Goal: Navigation & Orientation: Find specific page/section

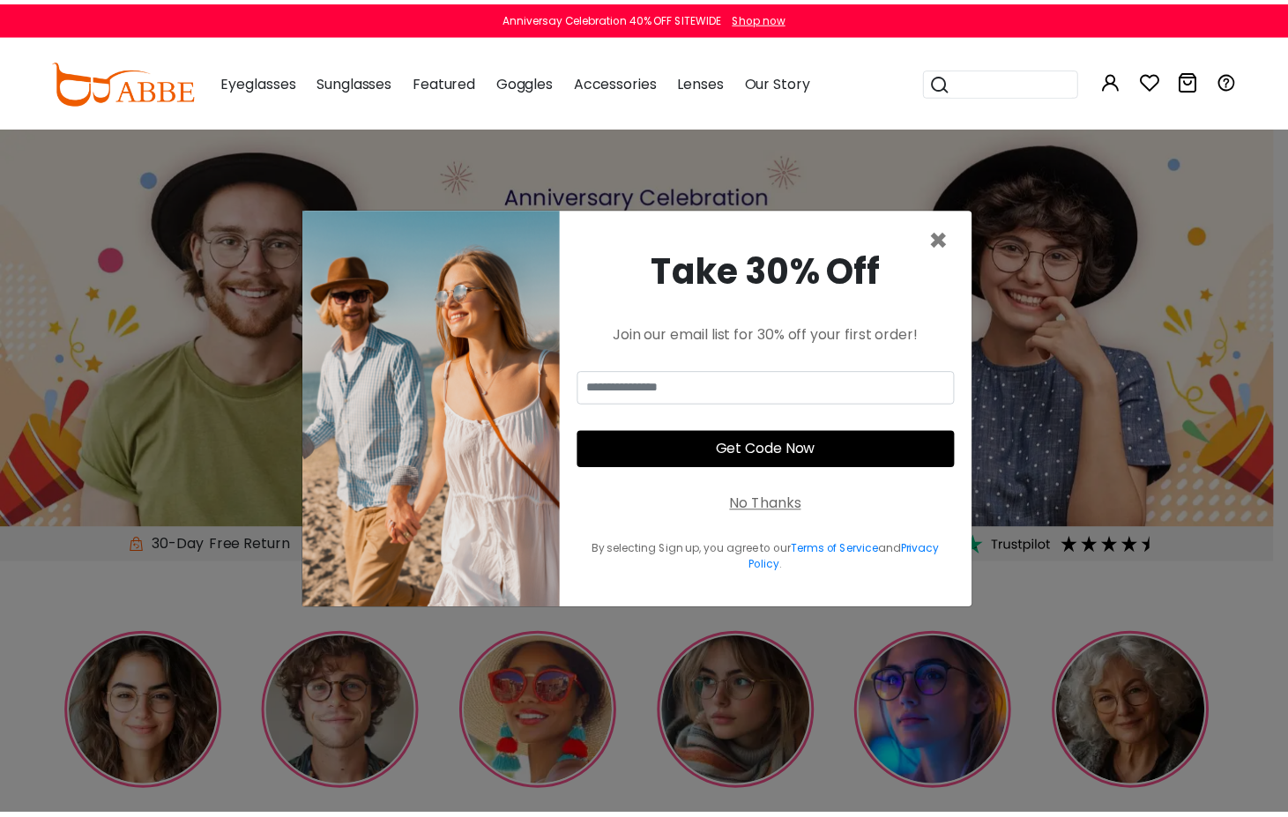
scroll to position [918, 0]
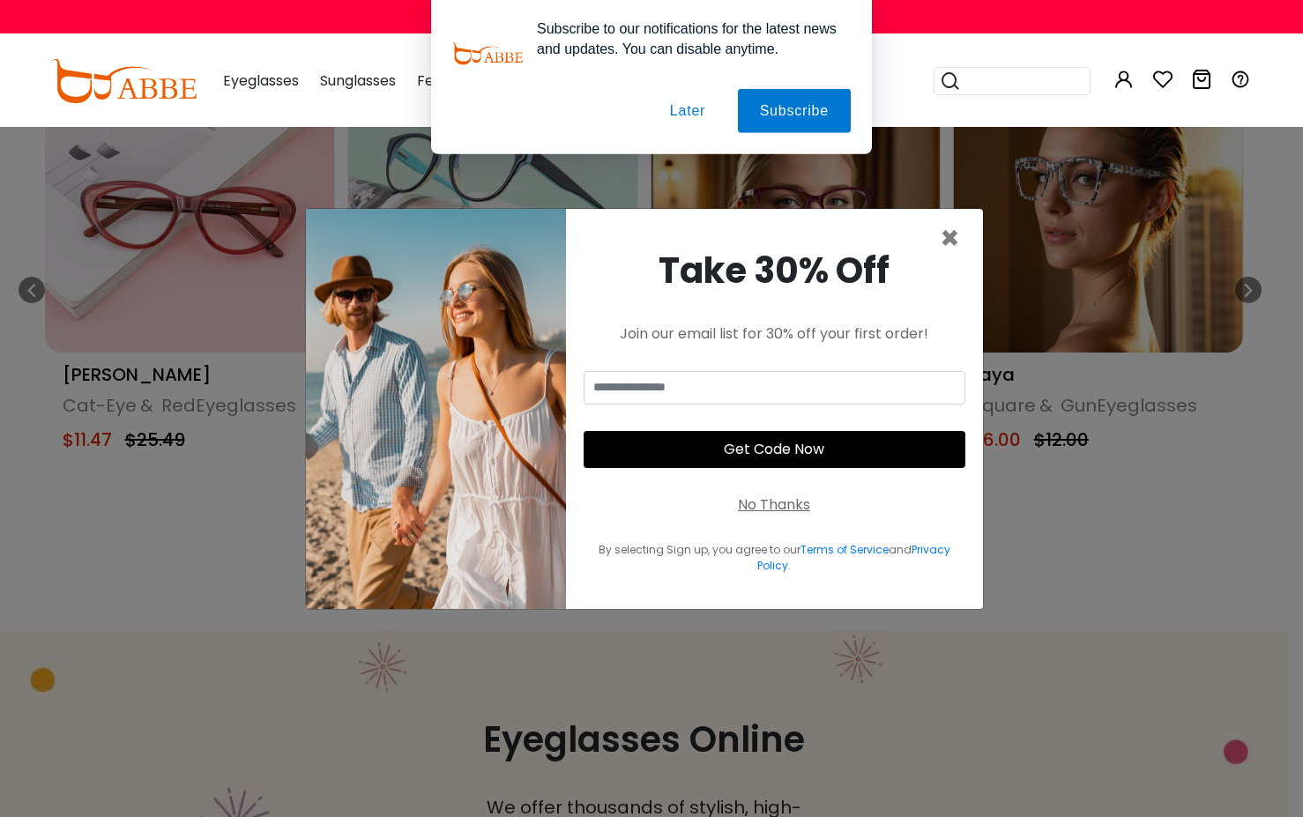
click at [688, 107] on button "Later" at bounding box center [687, 114] width 79 height 44
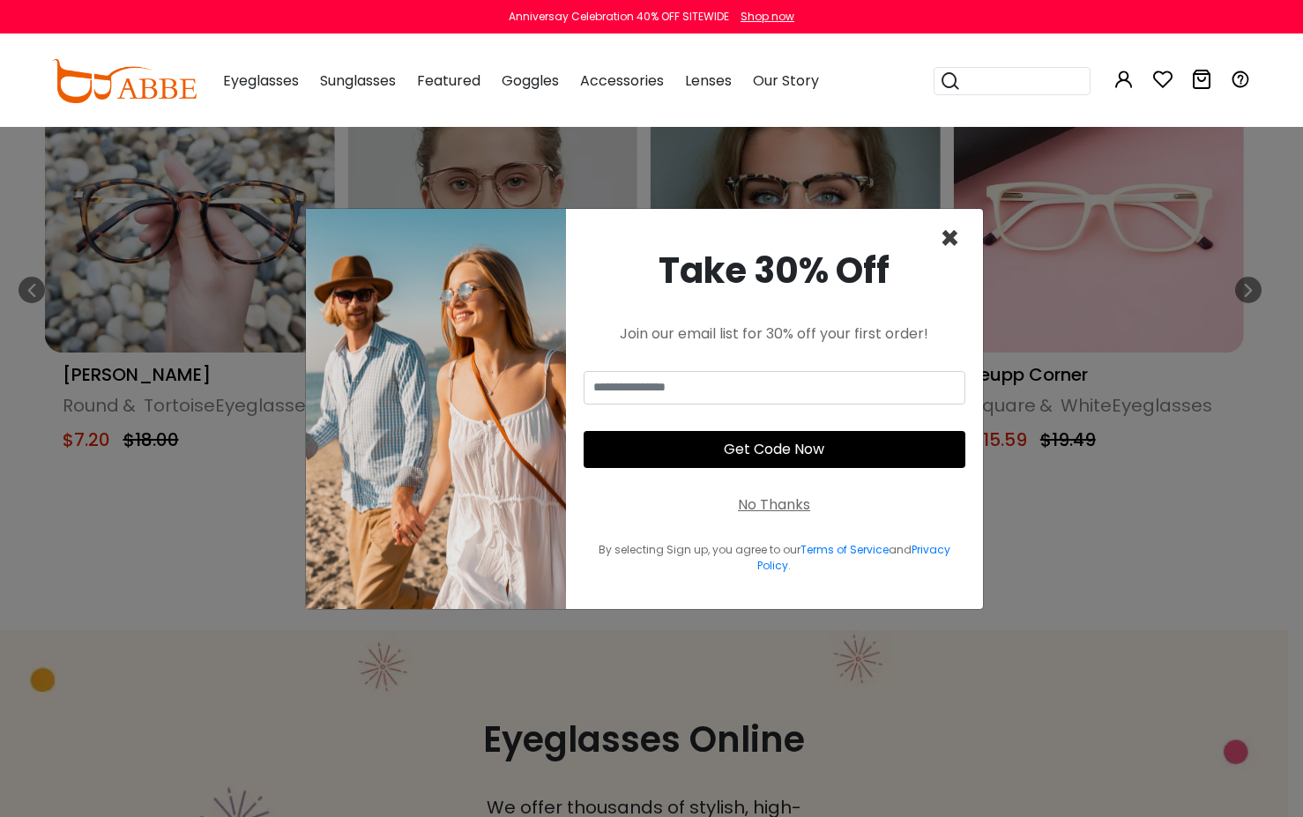
click at [949, 236] on span "×" at bounding box center [950, 238] width 20 height 45
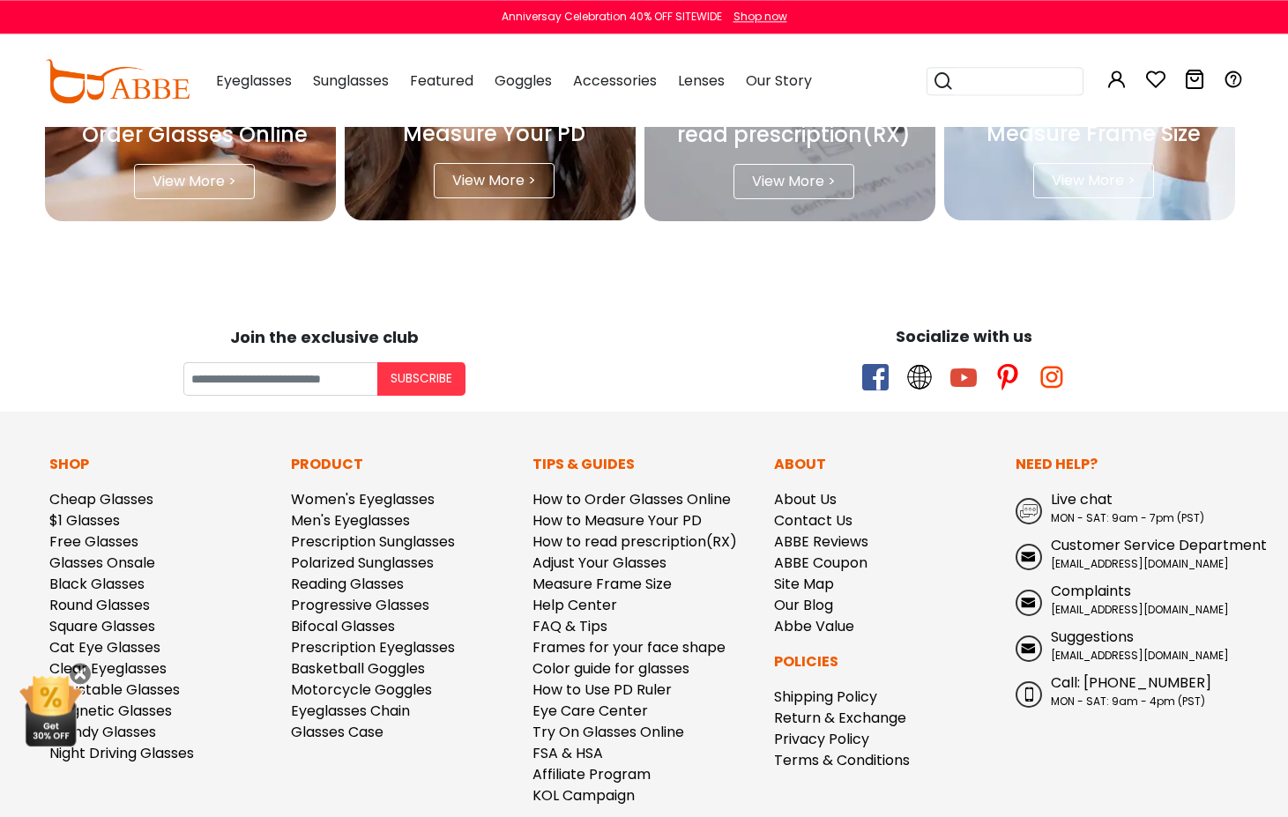
scroll to position [4600, 0]
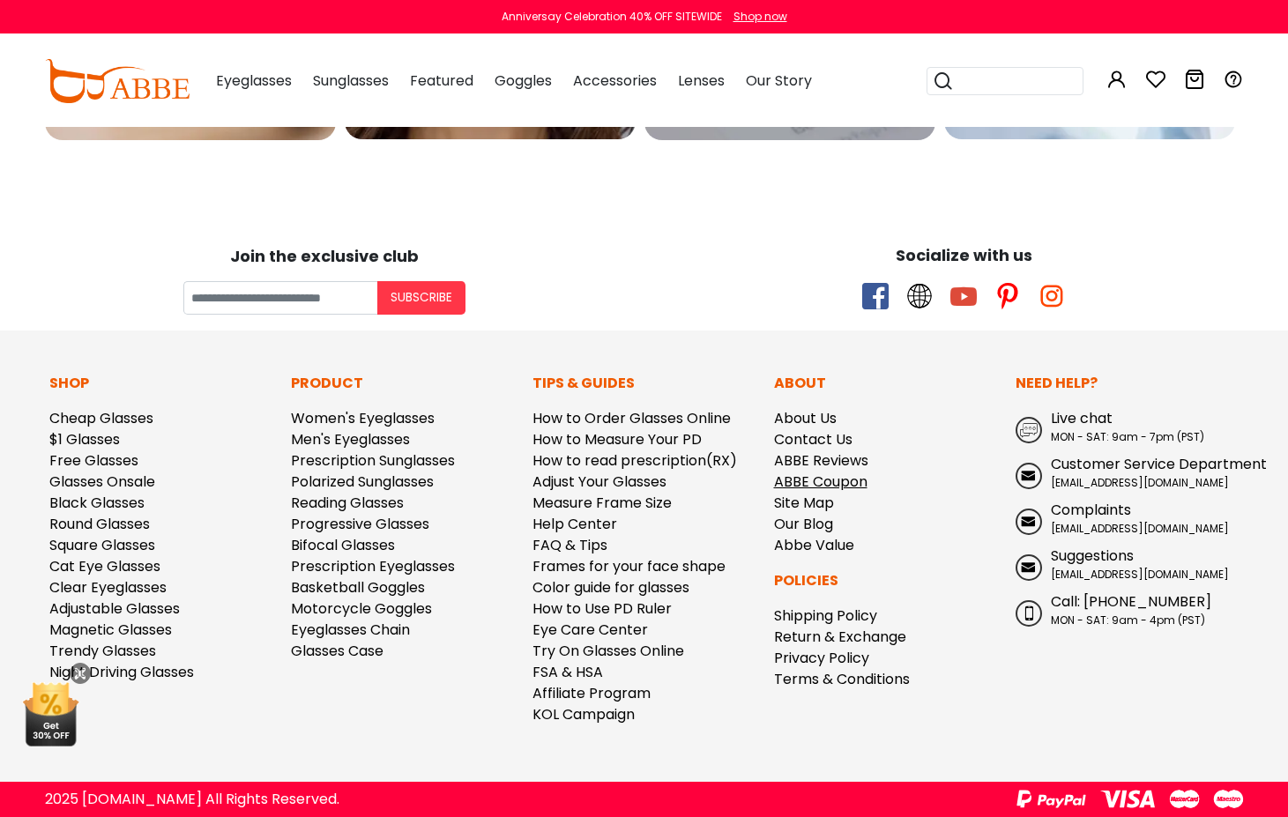
click at [852, 485] on link "ABBE Coupon" at bounding box center [820, 482] width 93 height 20
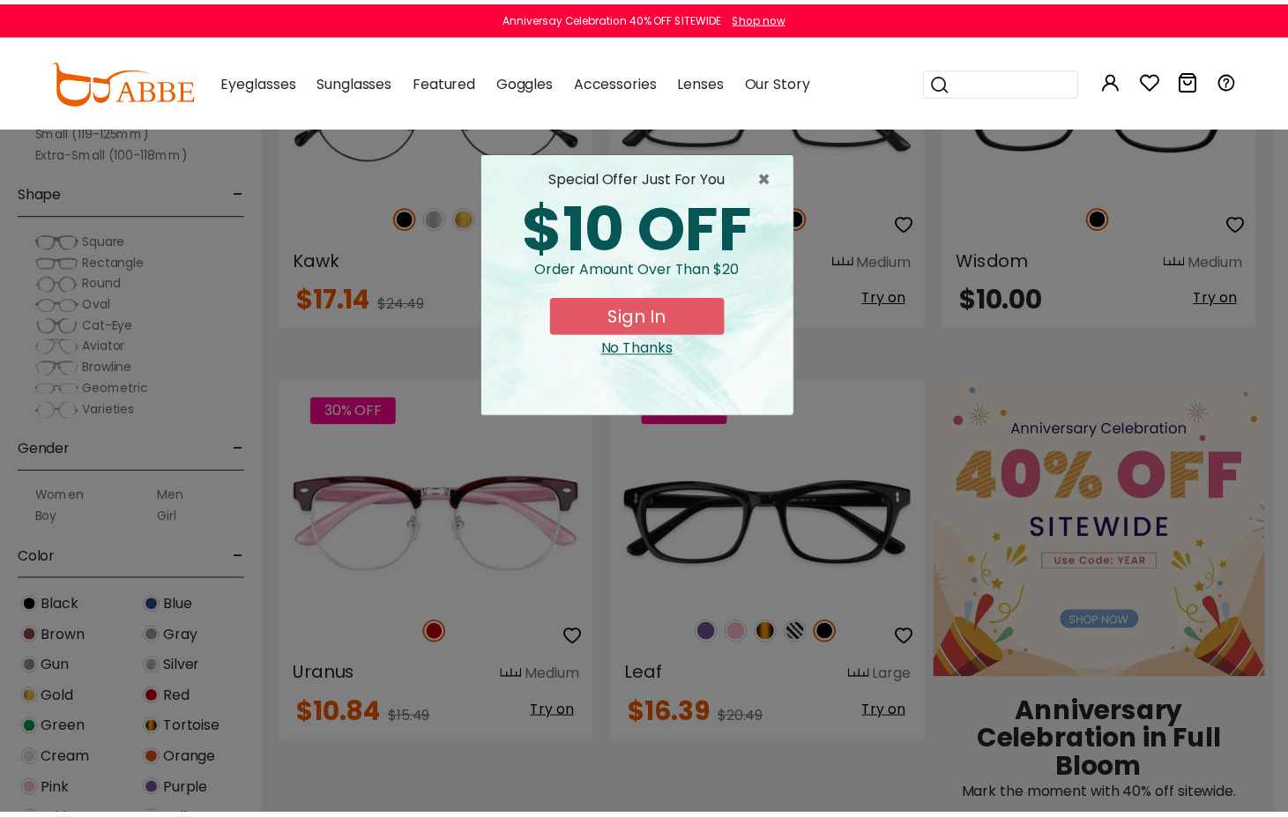
scroll to position [556, 0]
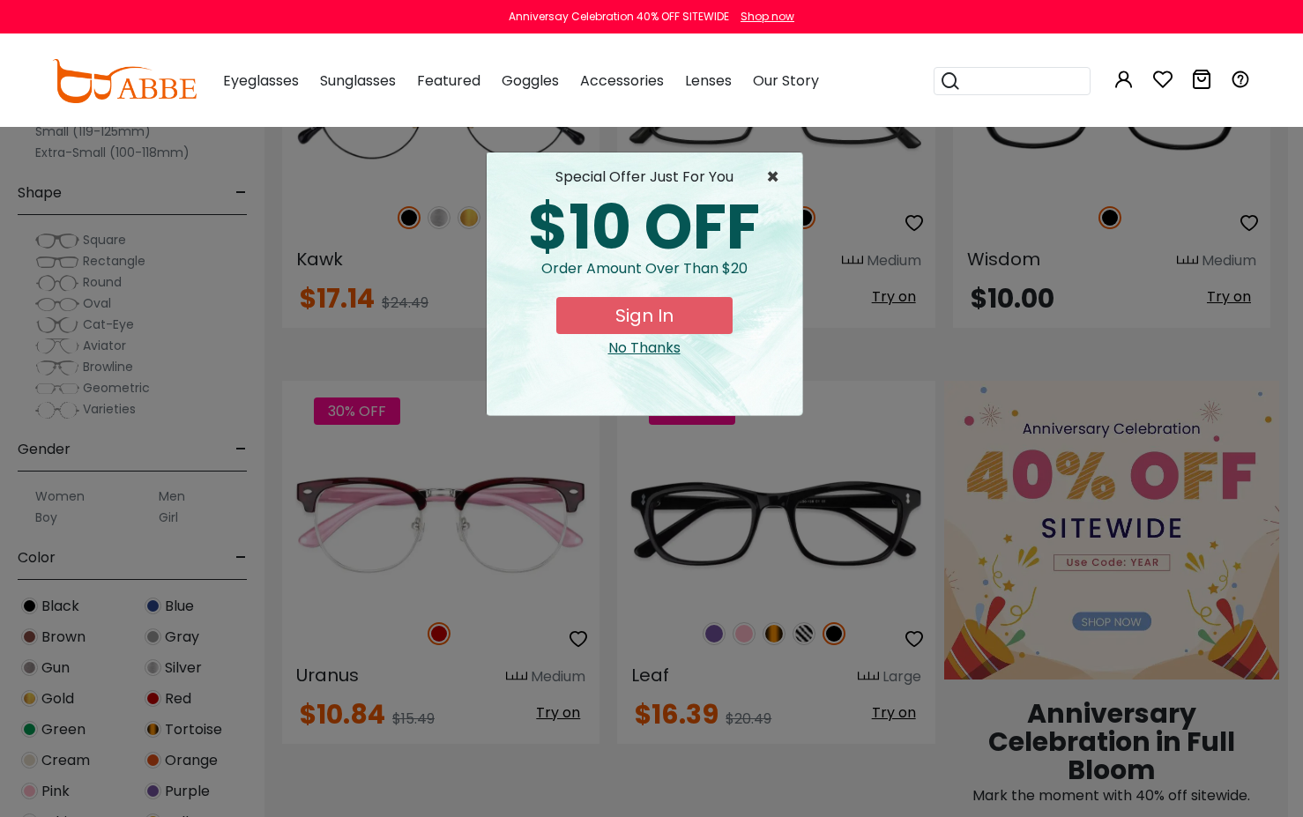
click at [769, 175] on span "×" at bounding box center [777, 177] width 22 height 21
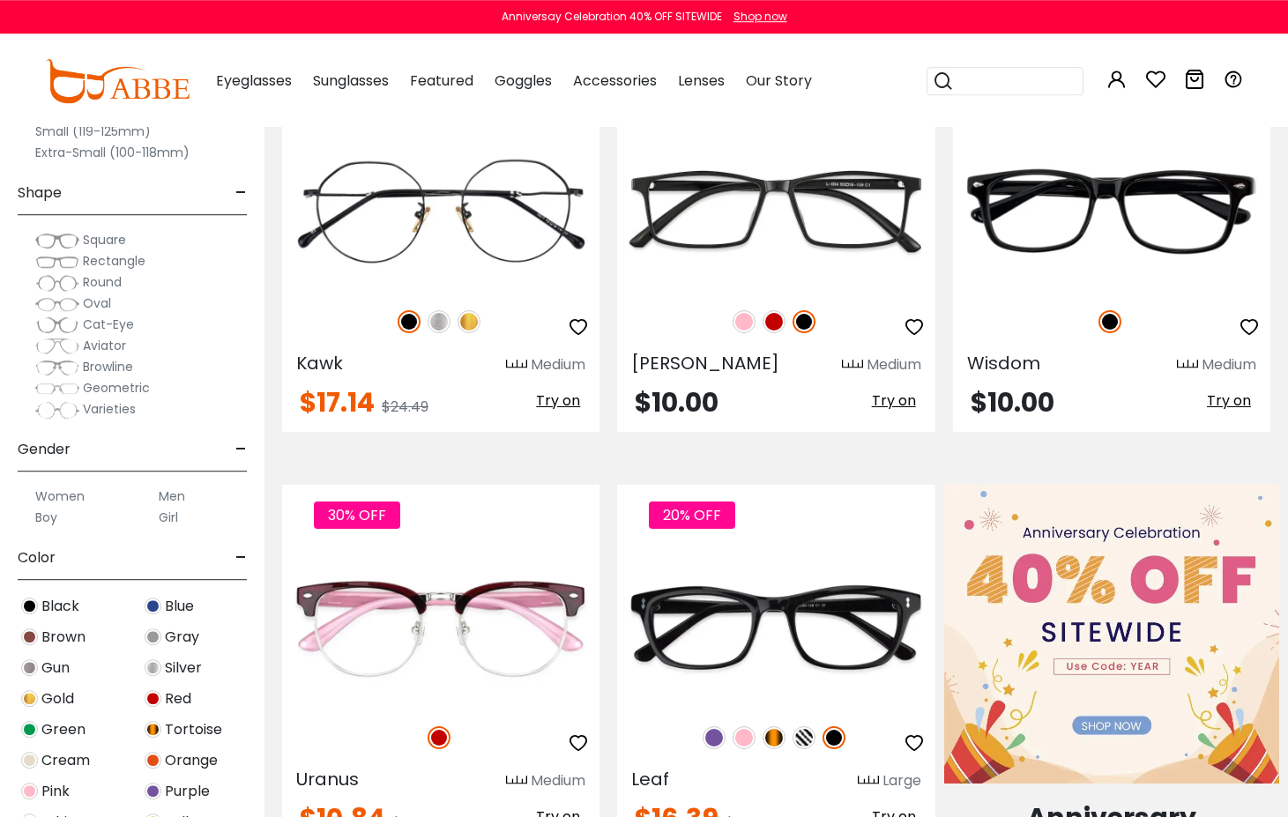
scroll to position [376, 0]
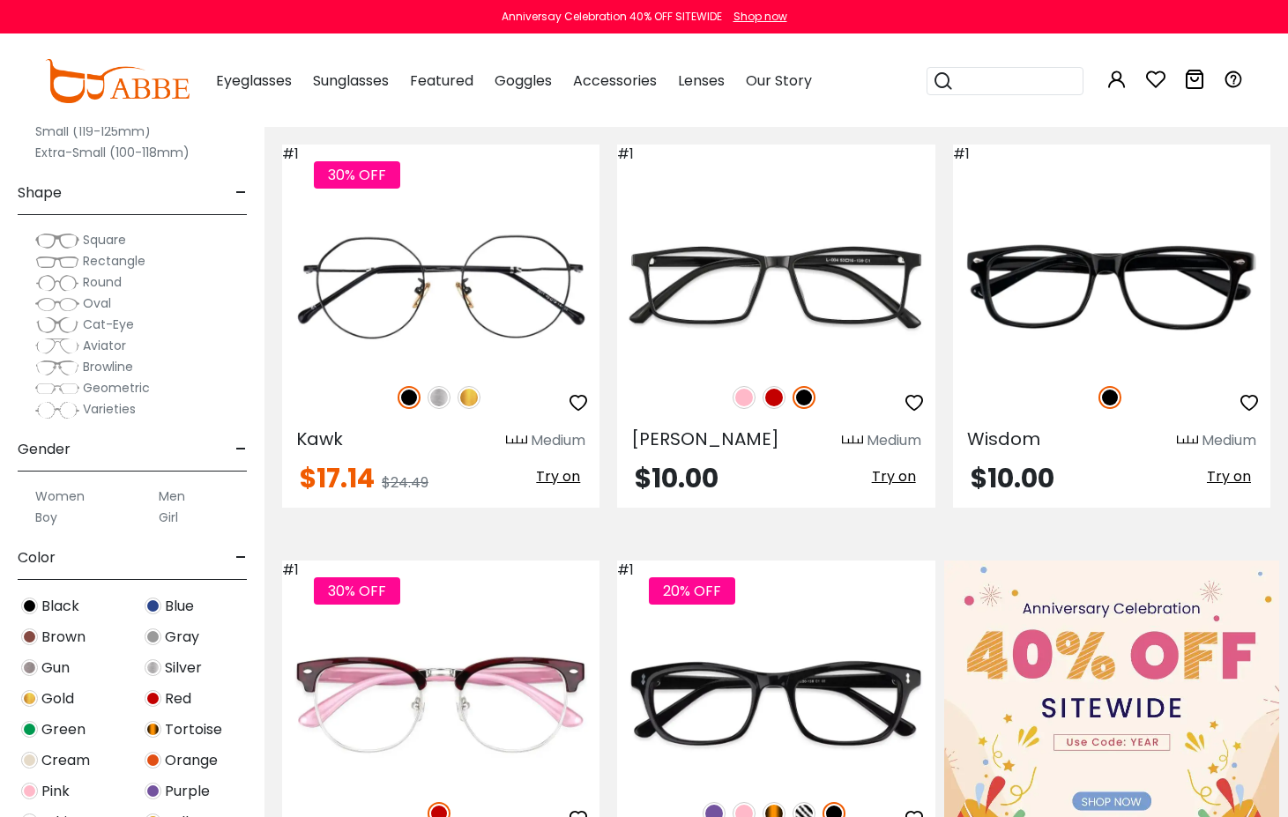
click at [111, 91] on img at bounding box center [117, 81] width 145 height 44
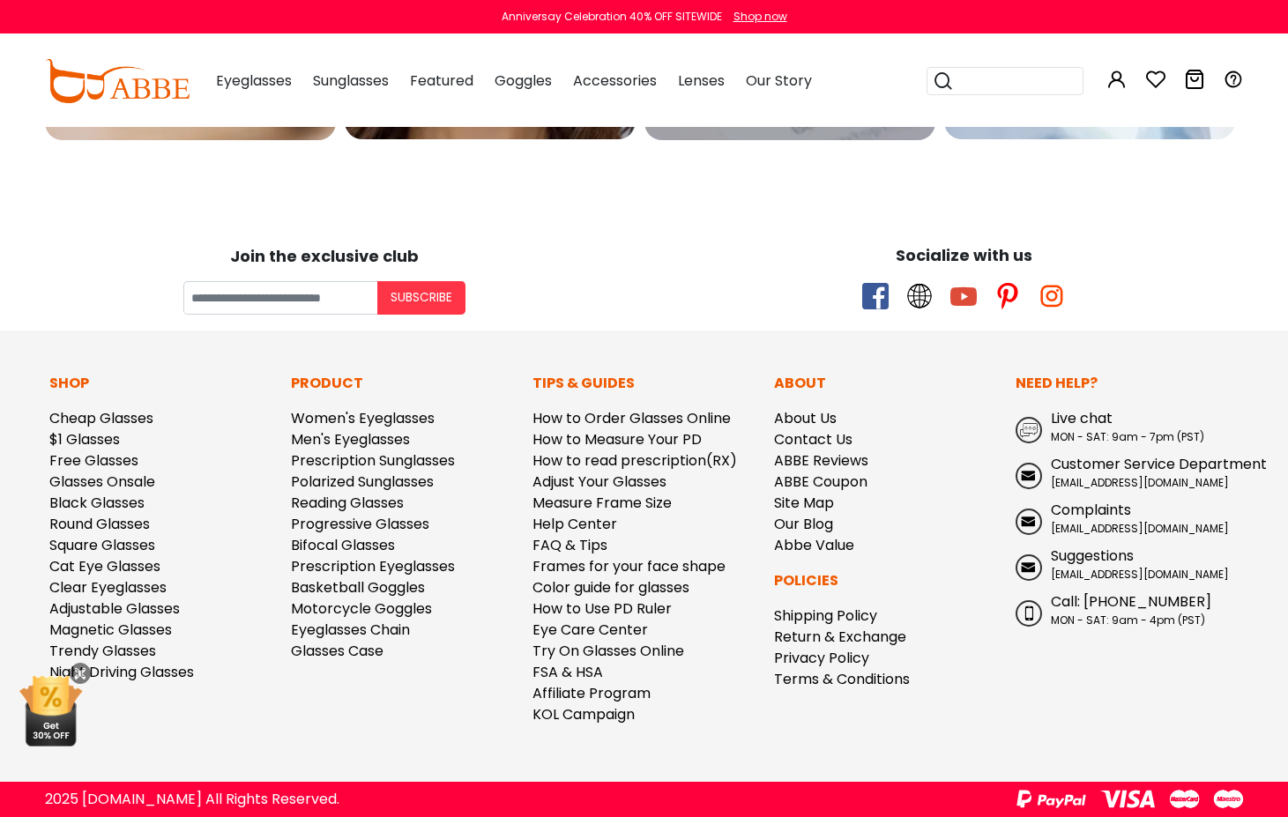
scroll to position [4601, 0]
